Goal: Information Seeking & Learning: Learn about a topic

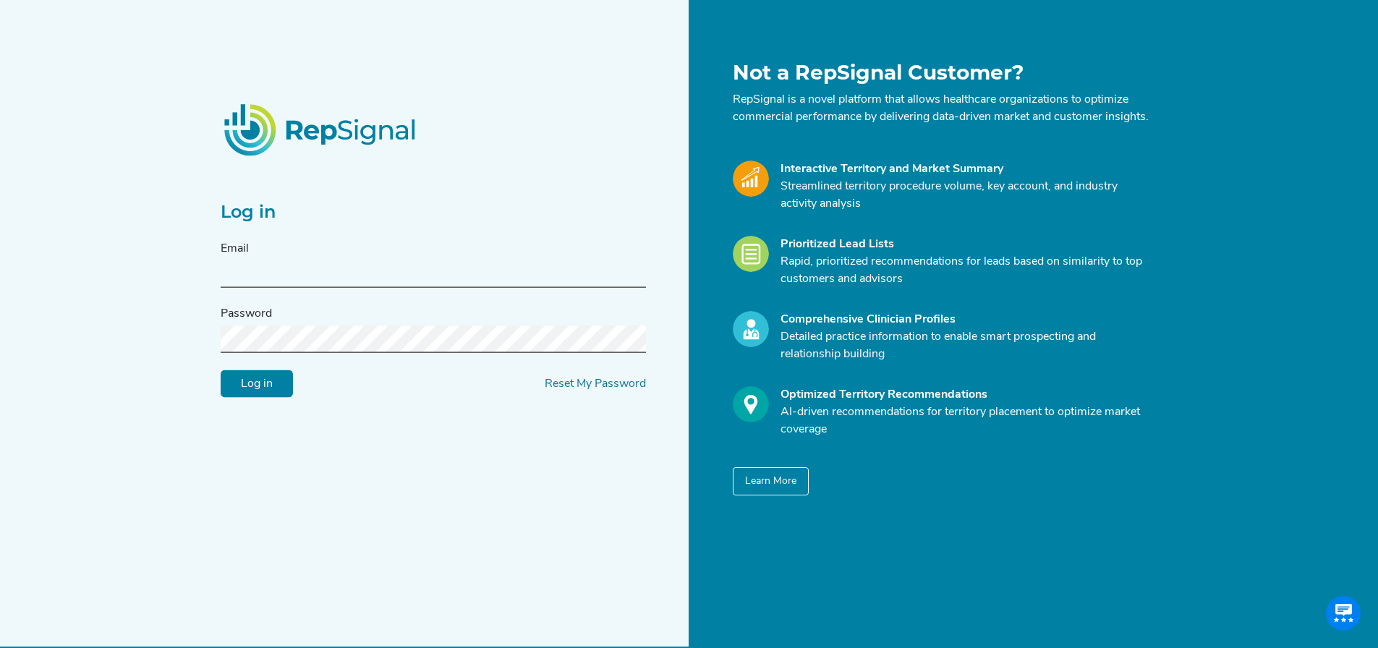
type input "[EMAIL_ADDRESS][DOMAIN_NAME]"
click at [247, 398] on input "Log in" at bounding box center [257, 383] width 72 height 27
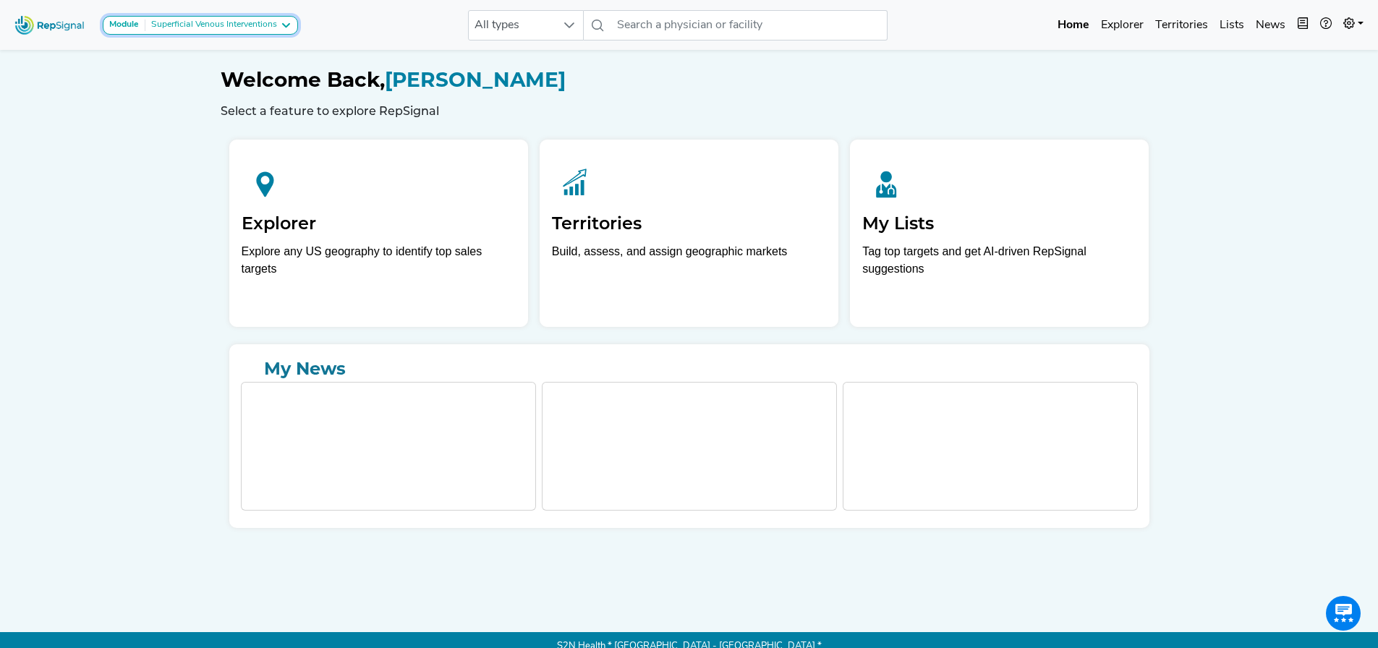
click at [149, 20] on div "Superficial Venous Interventions" at bounding box center [211, 26] width 132 height 12
click at [163, 45] on link "[MEDICAL_DATA]" at bounding box center [188, 53] width 170 height 21
click at [169, 25] on div "[MEDICAL_DATA]" at bounding box center [183, 26] width 77 height 12
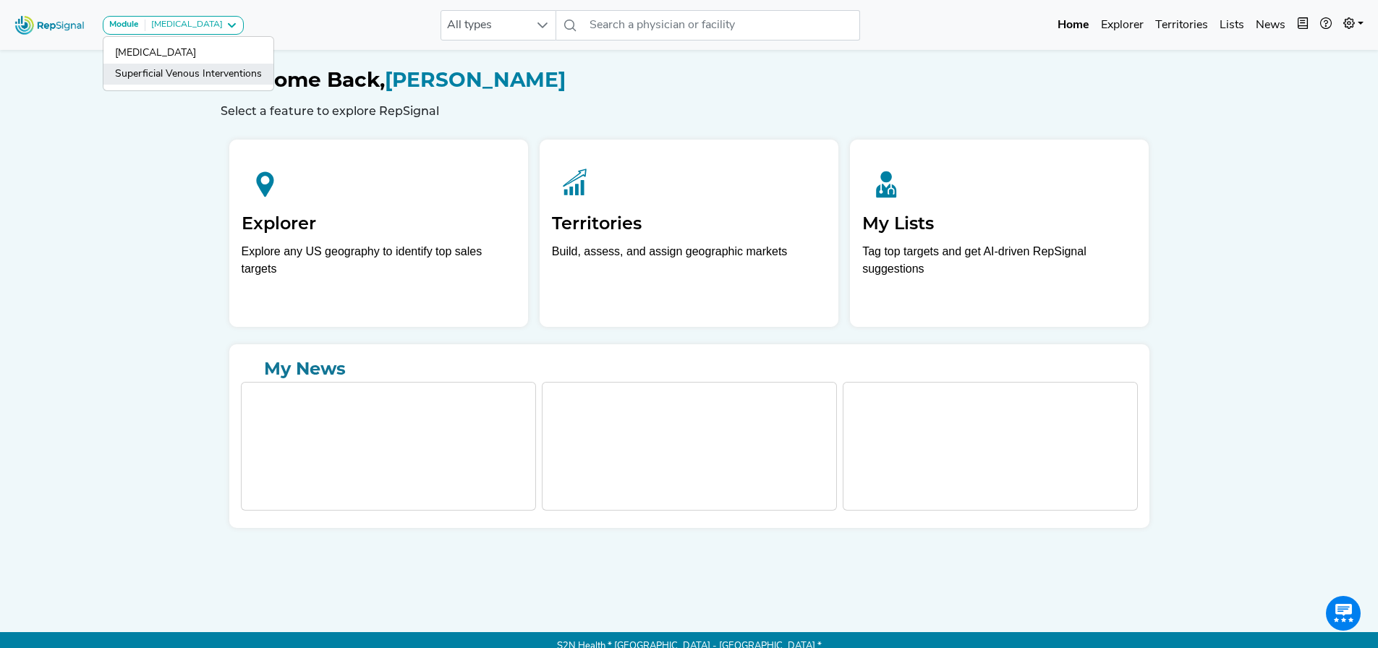
click at [153, 66] on link "Superficial Venous Interventions" at bounding box center [188, 74] width 170 height 21
click at [559, 17] on div at bounding box center [568, 25] width 27 height 29
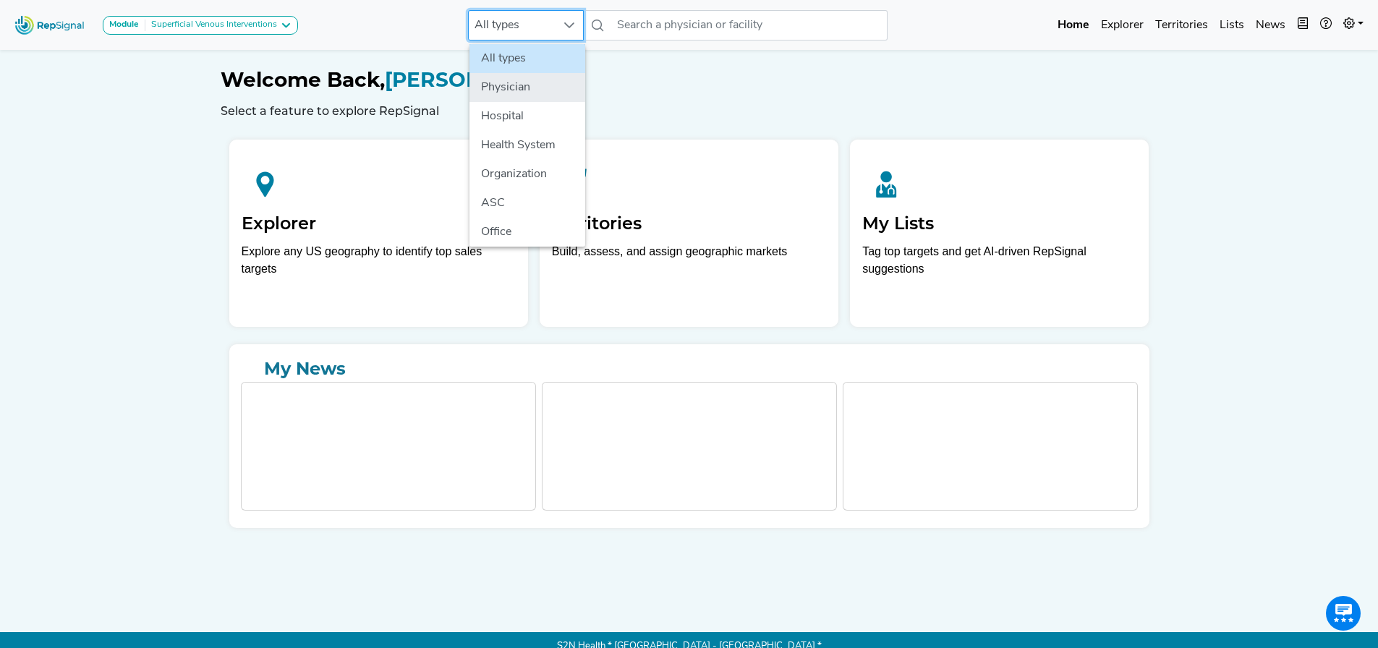
click at [501, 91] on li "Physician" at bounding box center [527, 87] width 116 height 29
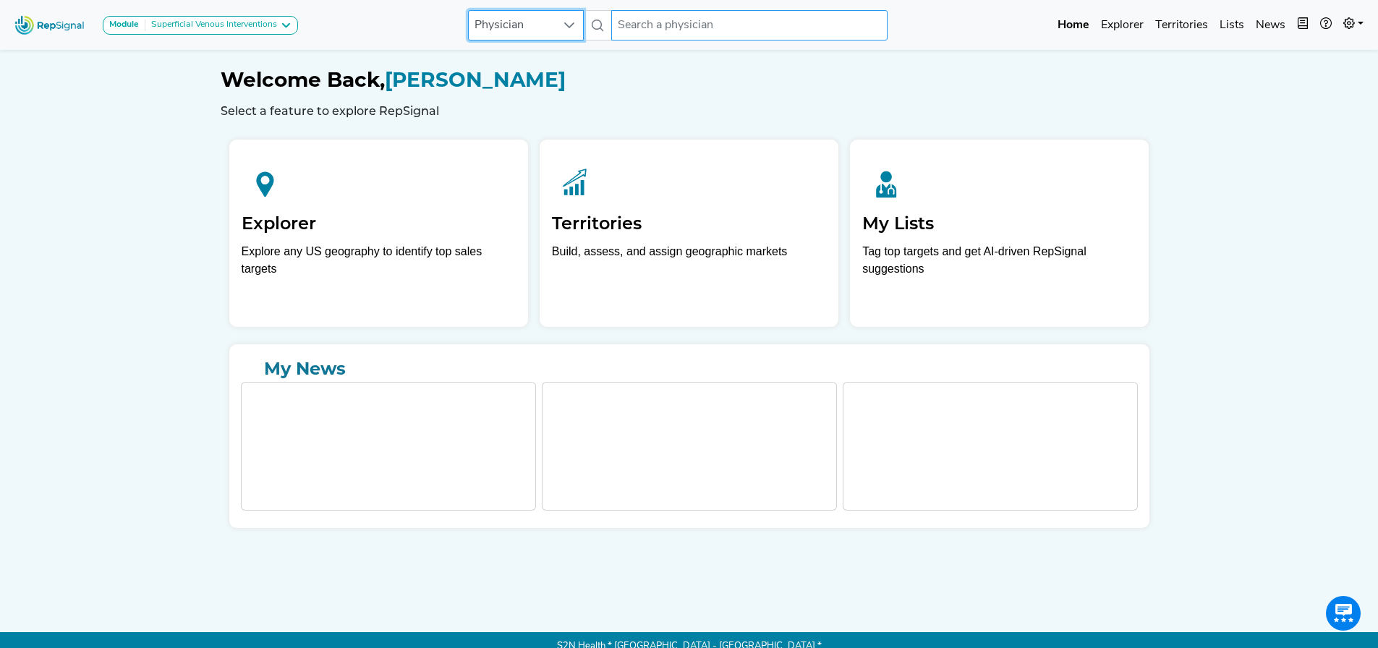
click at [694, 32] on input "text" at bounding box center [749, 25] width 276 height 30
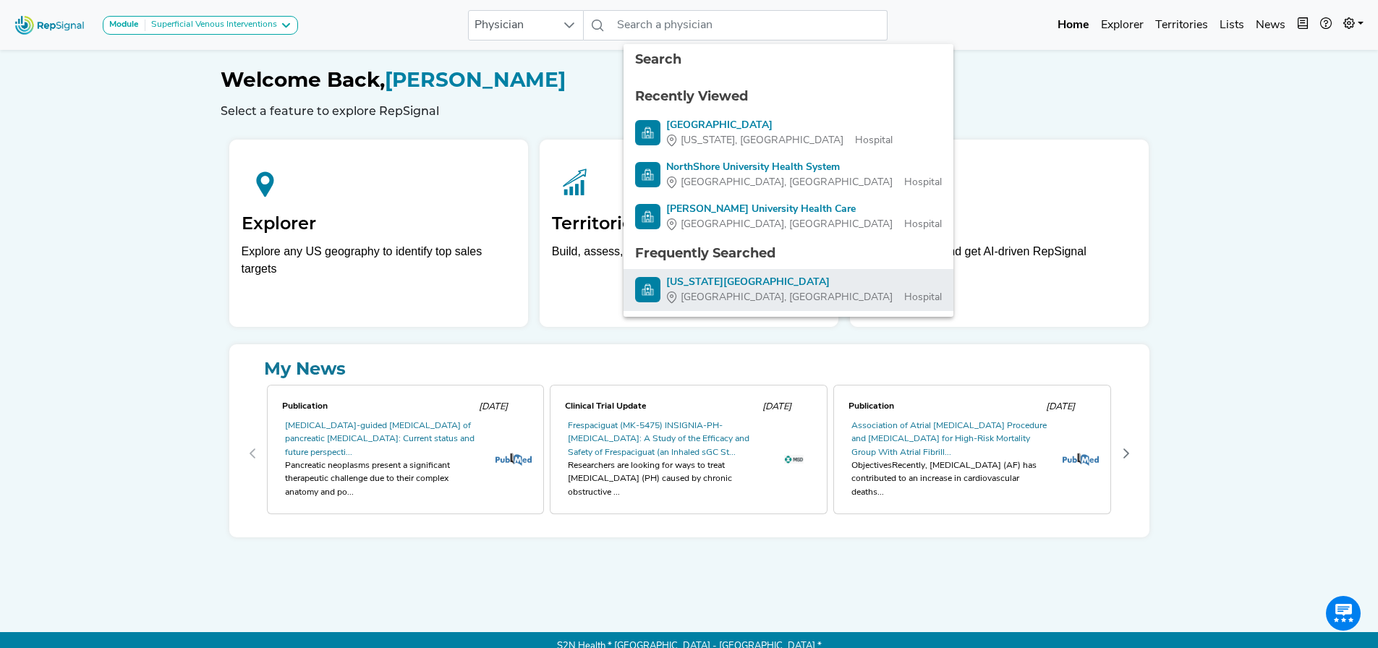
click at [717, 292] on span "[GEOGRAPHIC_DATA], [GEOGRAPHIC_DATA]" at bounding box center [787, 297] width 212 height 15
type input "[US_STATE][GEOGRAPHIC_DATA]"
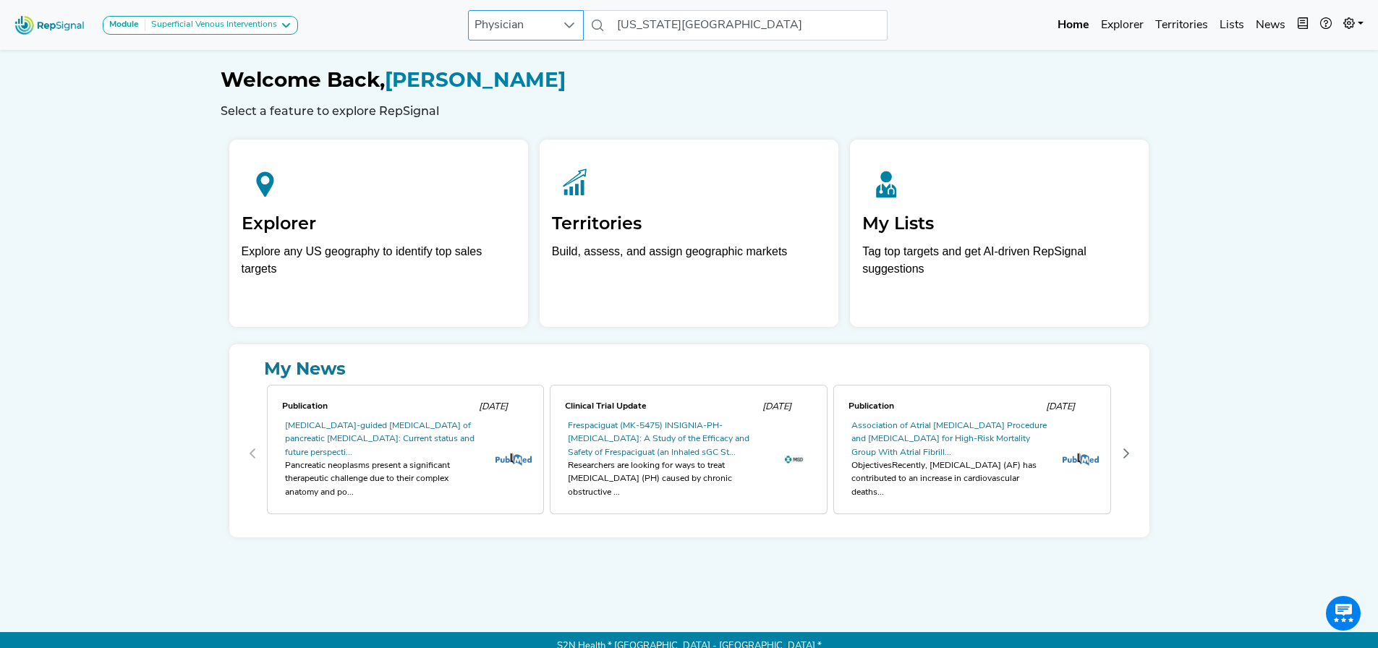
click at [542, 35] on span "Physician" at bounding box center [512, 25] width 87 height 29
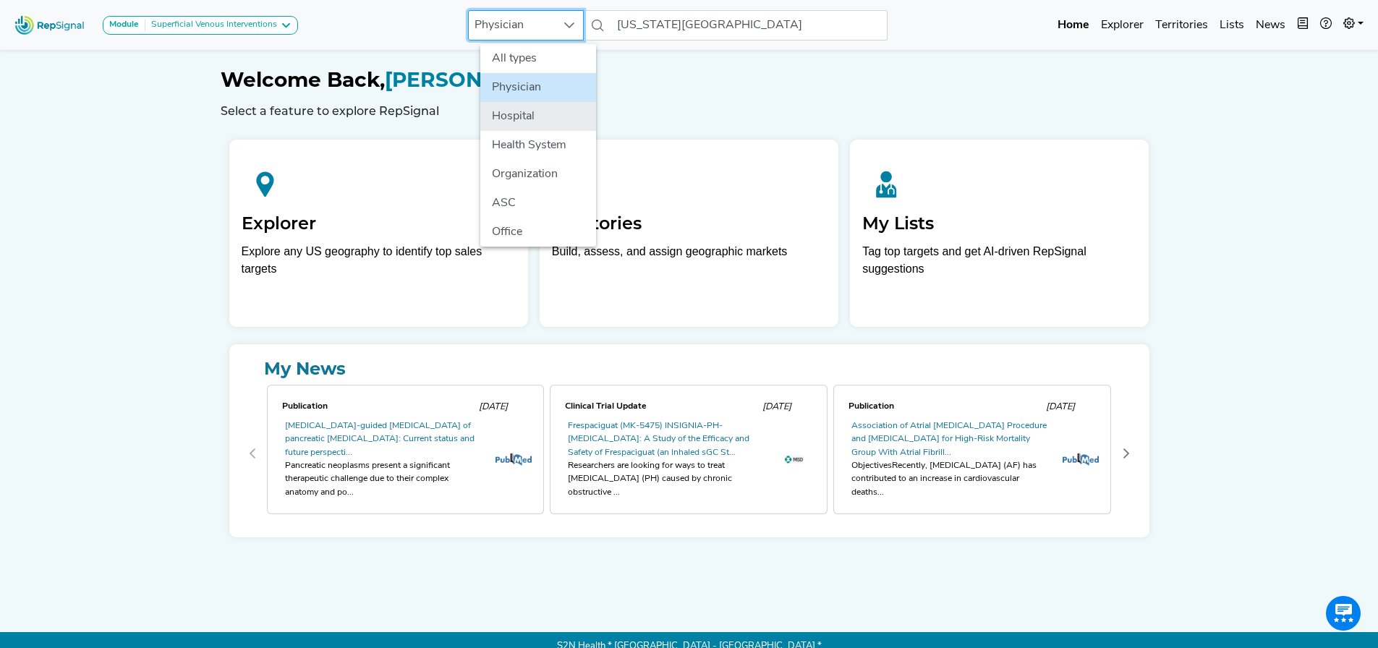
click at [517, 113] on li "Hospital" at bounding box center [538, 116] width 116 height 29
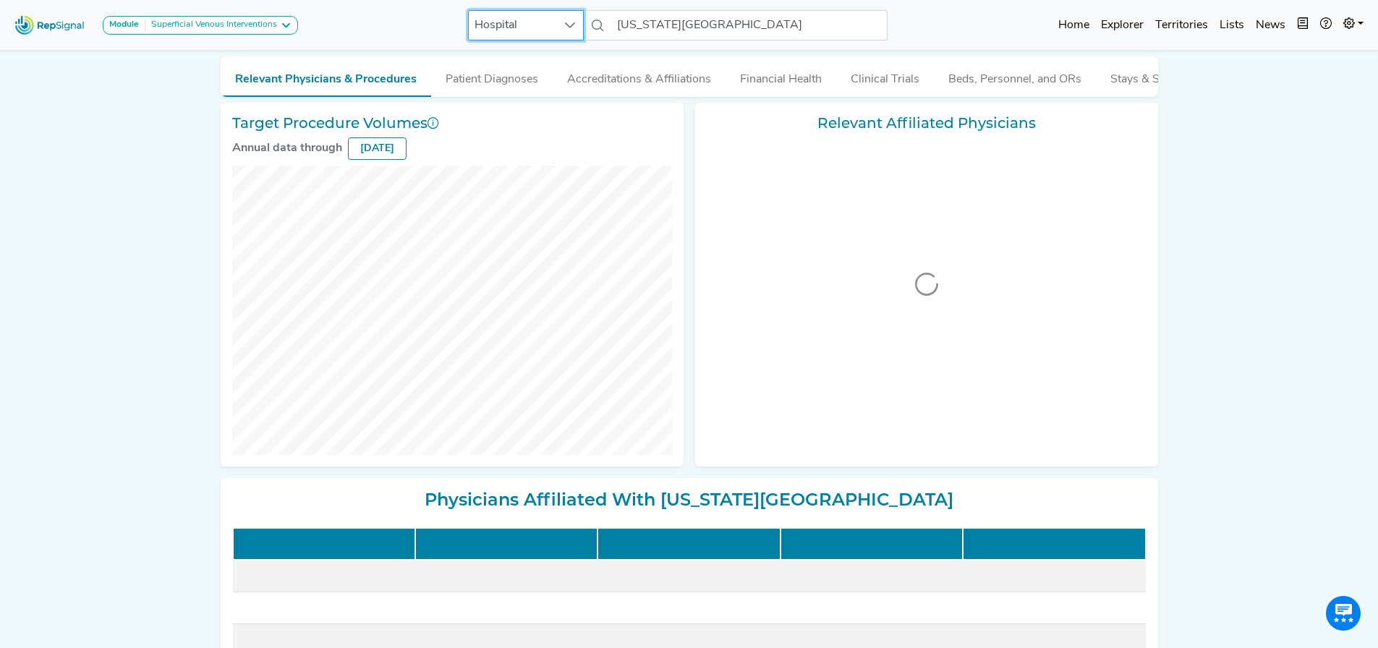
scroll to position [145, 11]
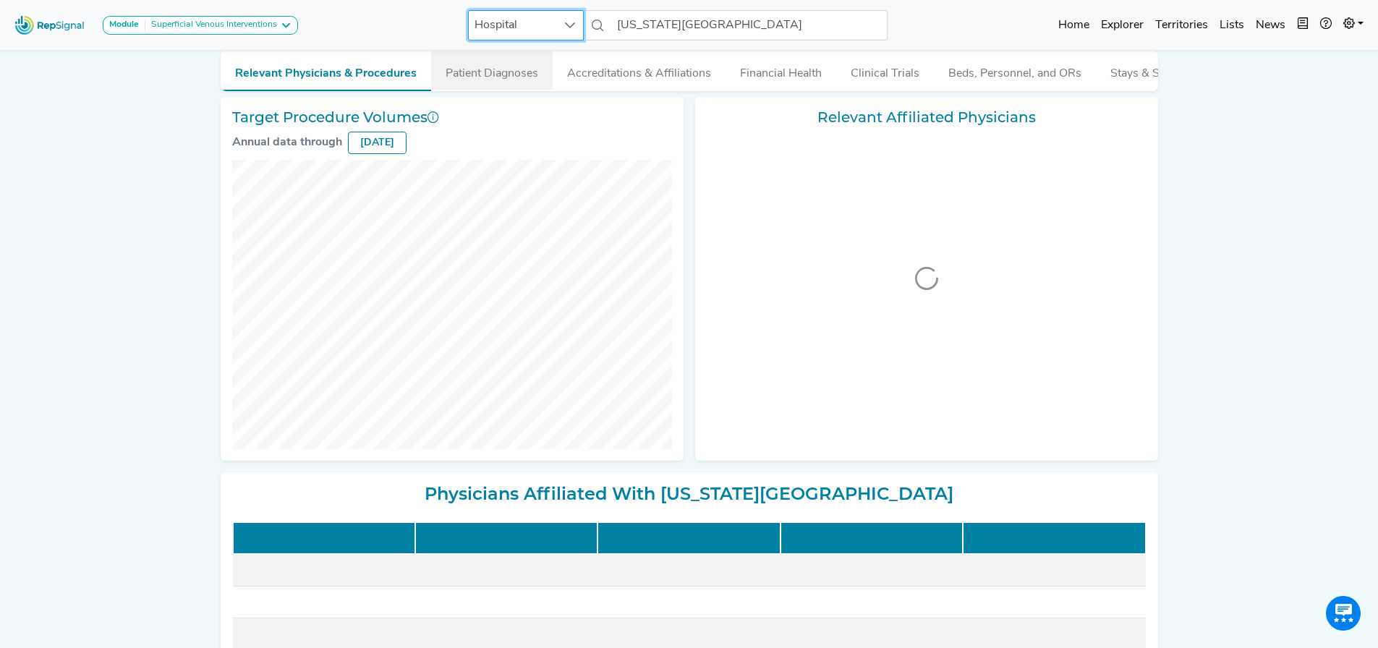
click at [470, 67] on div "[US_STATE][GEOGRAPHIC_DATA], [GEOGRAPHIC_DATA] Add to List Recent Lists: Starre…" at bounding box center [689, 400] width 955 height 990
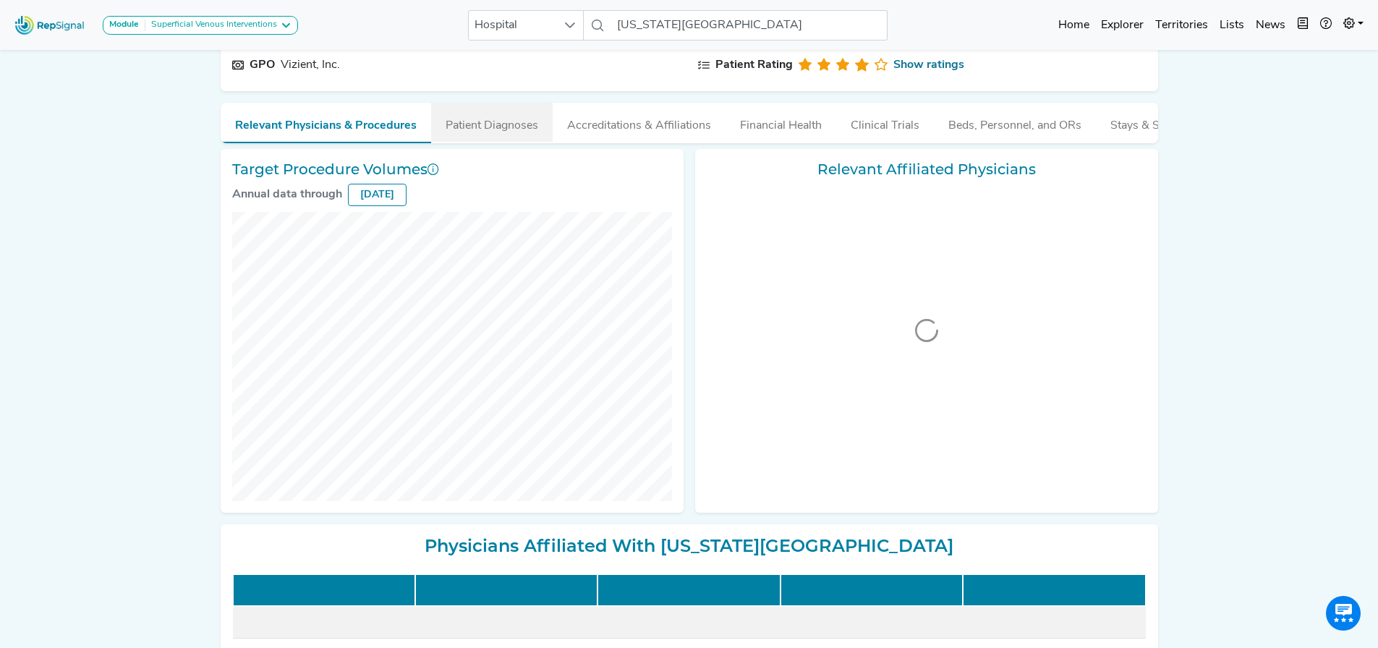
click at [479, 122] on button "Patient Diagnoses" at bounding box center [492, 122] width 122 height 39
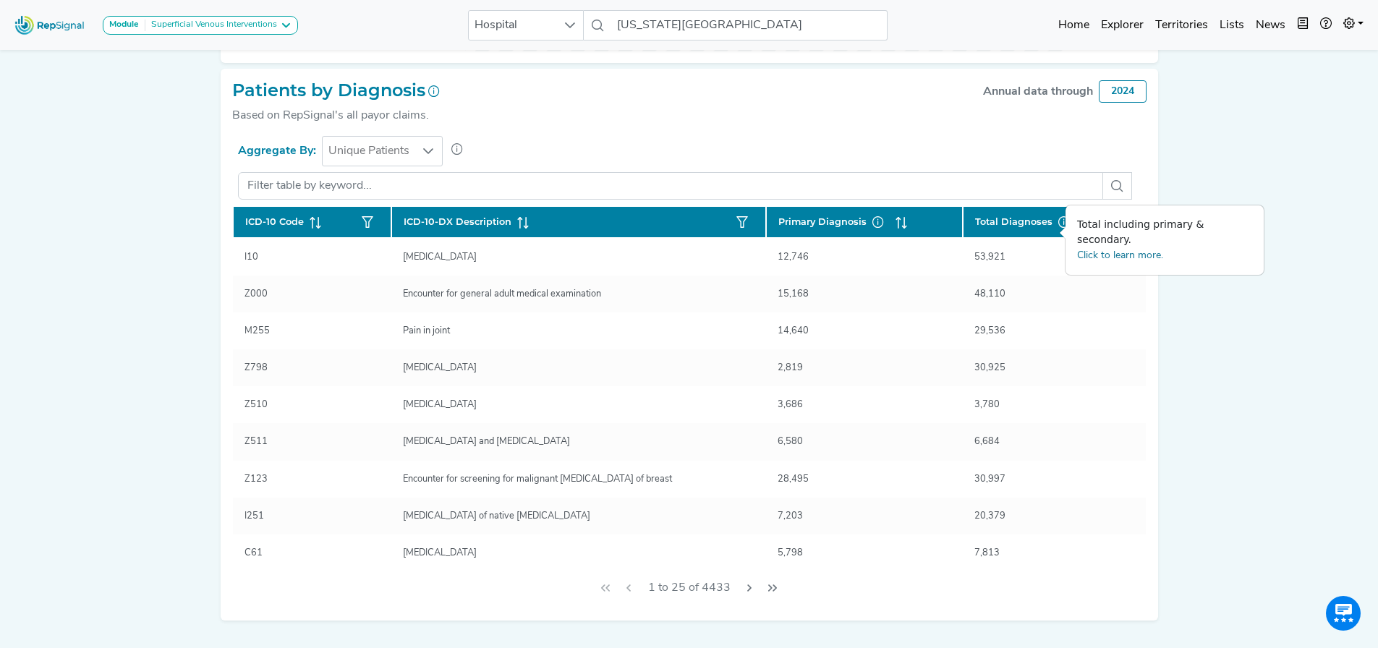
scroll to position [402, 11]
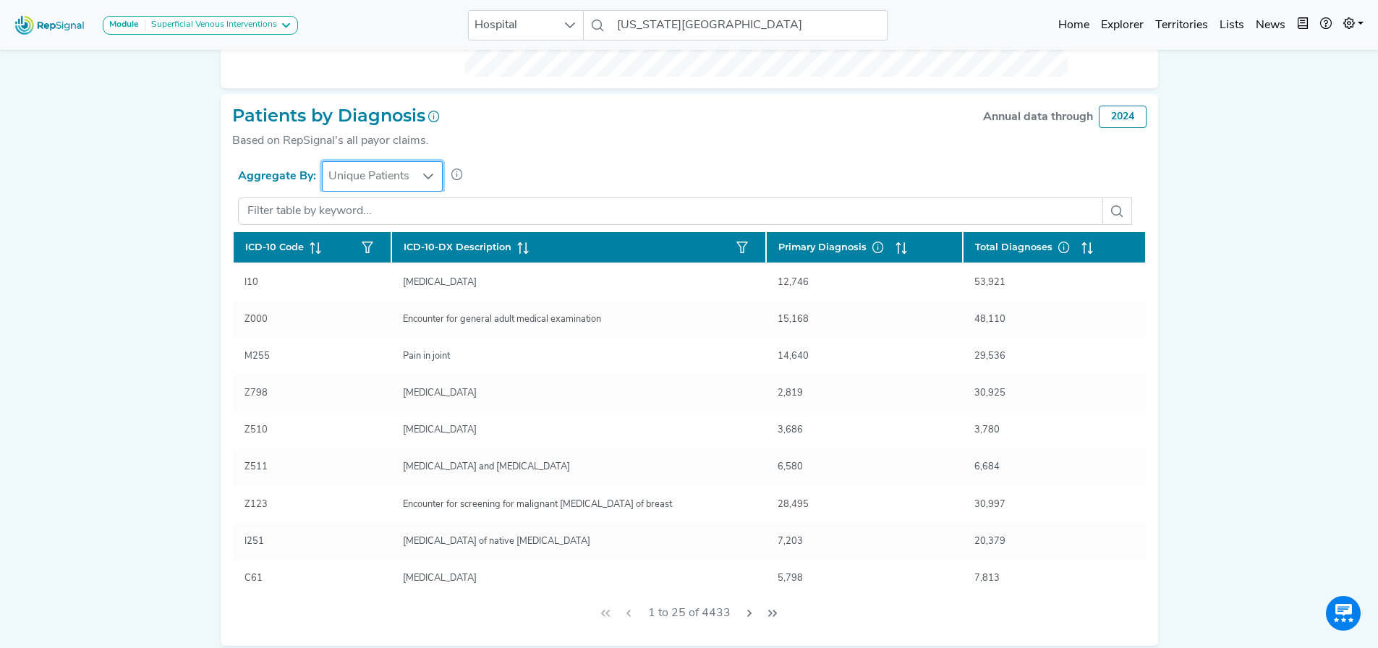
click at [386, 187] on span "Unique Patients" at bounding box center [369, 176] width 93 height 29
click at [378, 253] on li "Total Encounters" at bounding box center [381, 251] width 122 height 29
click at [395, 182] on span "Total Encounters" at bounding box center [372, 176] width 98 height 29
click at [390, 215] on li "Unique Patients" at bounding box center [383, 222] width 127 height 29
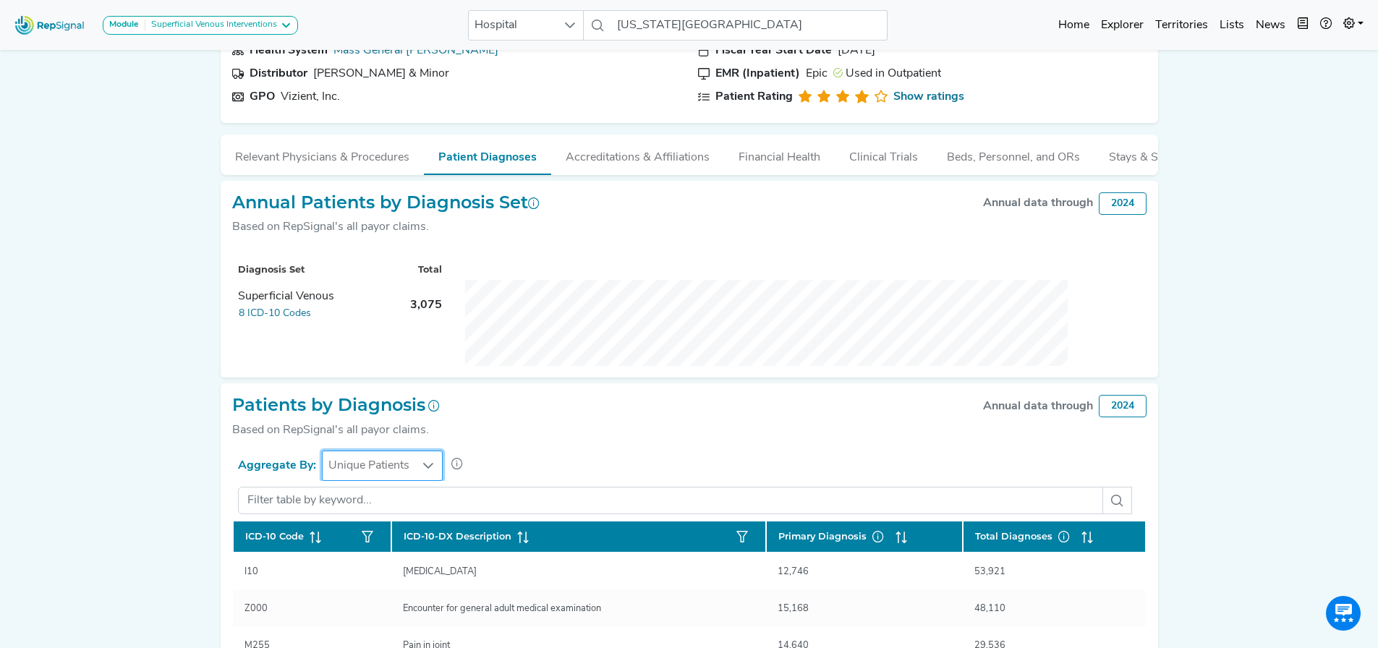
scroll to position [0, 11]
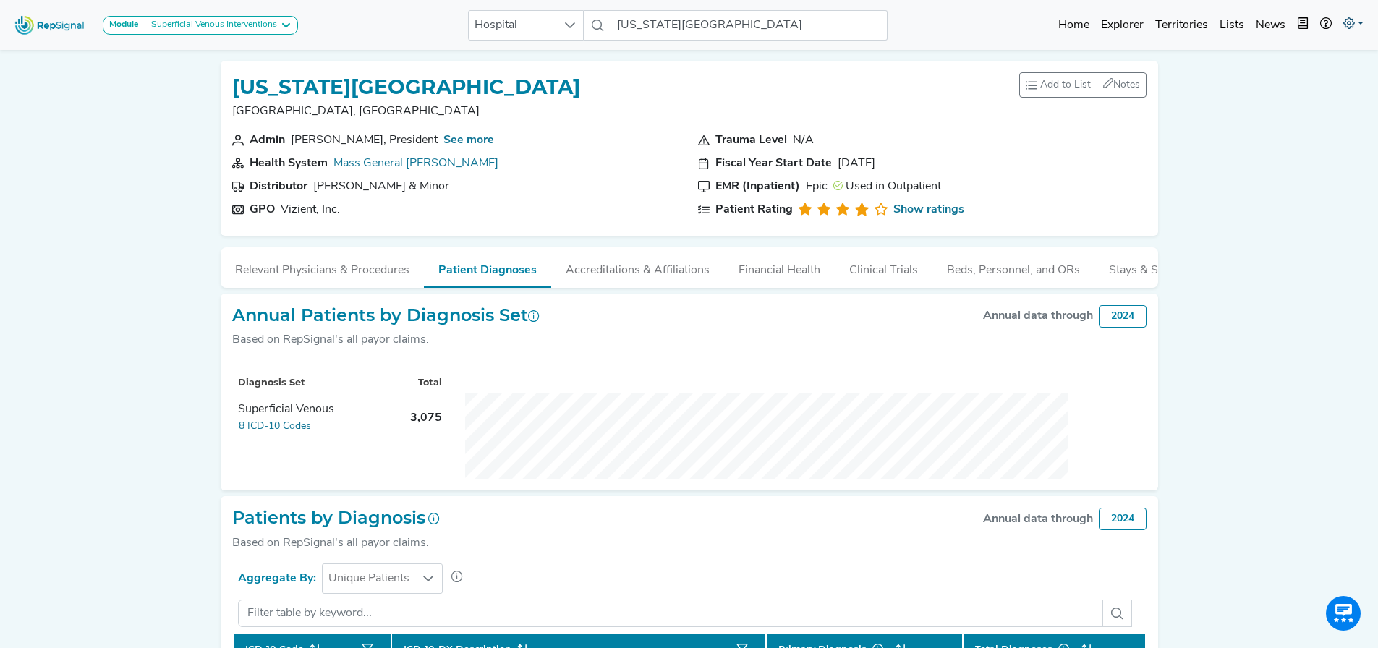
click at [1353, 25] on icon at bounding box center [1349, 23] width 12 height 12
click at [1277, 90] on link "Admin" at bounding box center [1311, 91] width 114 height 29
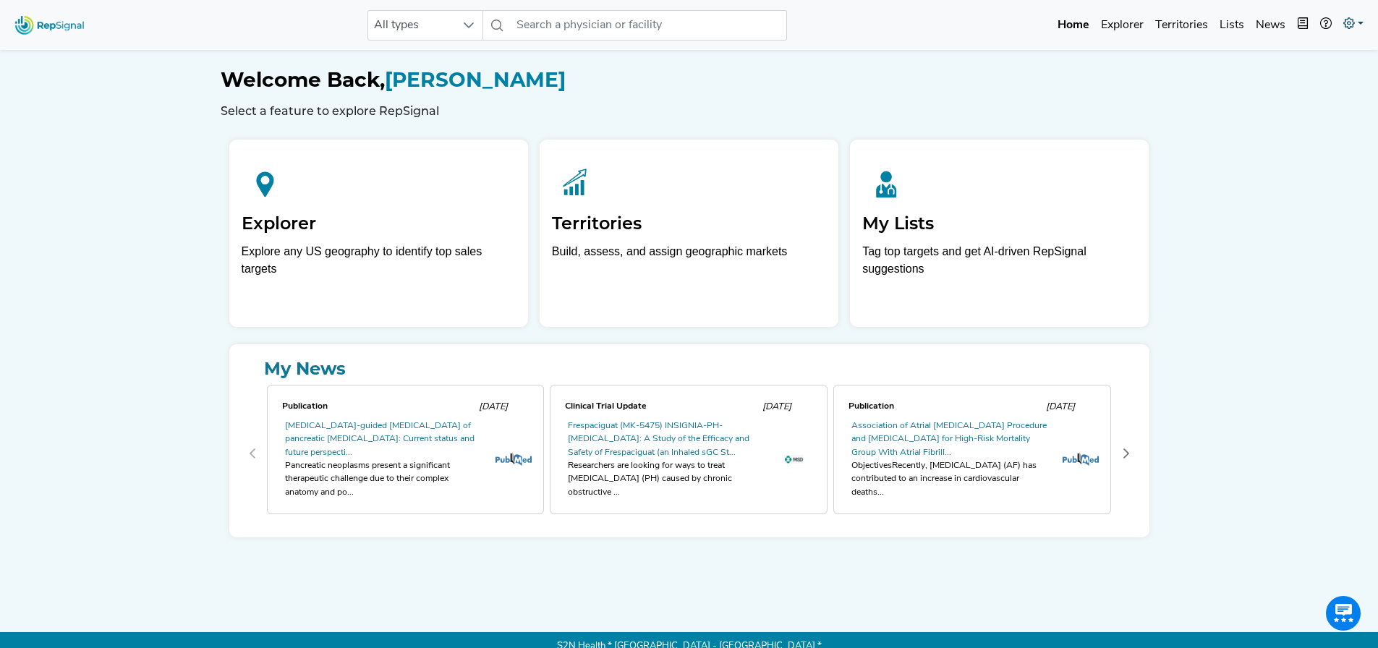
click at [1350, 24] on icon at bounding box center [1349, 23] width 12 height 12
click at [1290, 113] on link "Logout" at bounding box center [1311, 120] width 114 height 29
